Goal: Find specific page/section: Find specific page/section

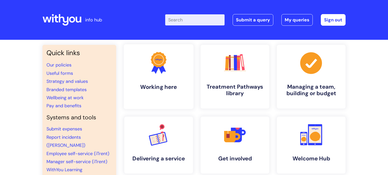
click at [156, 93] on link ".cls-1{fill:#f89b22;}.cls-1,.cls-2,.cls-3{stroke-width:0px;}.cls-2{fill:#2d3cff…" at bounding box center [159, 76] width 70 height 65
click at [69, 138] on link "Report incidents ([PERSON_NAME])" at bounding box center [65, 142] width 39 height 14
